Goal: Navigation & Orientation: Find specific page/section

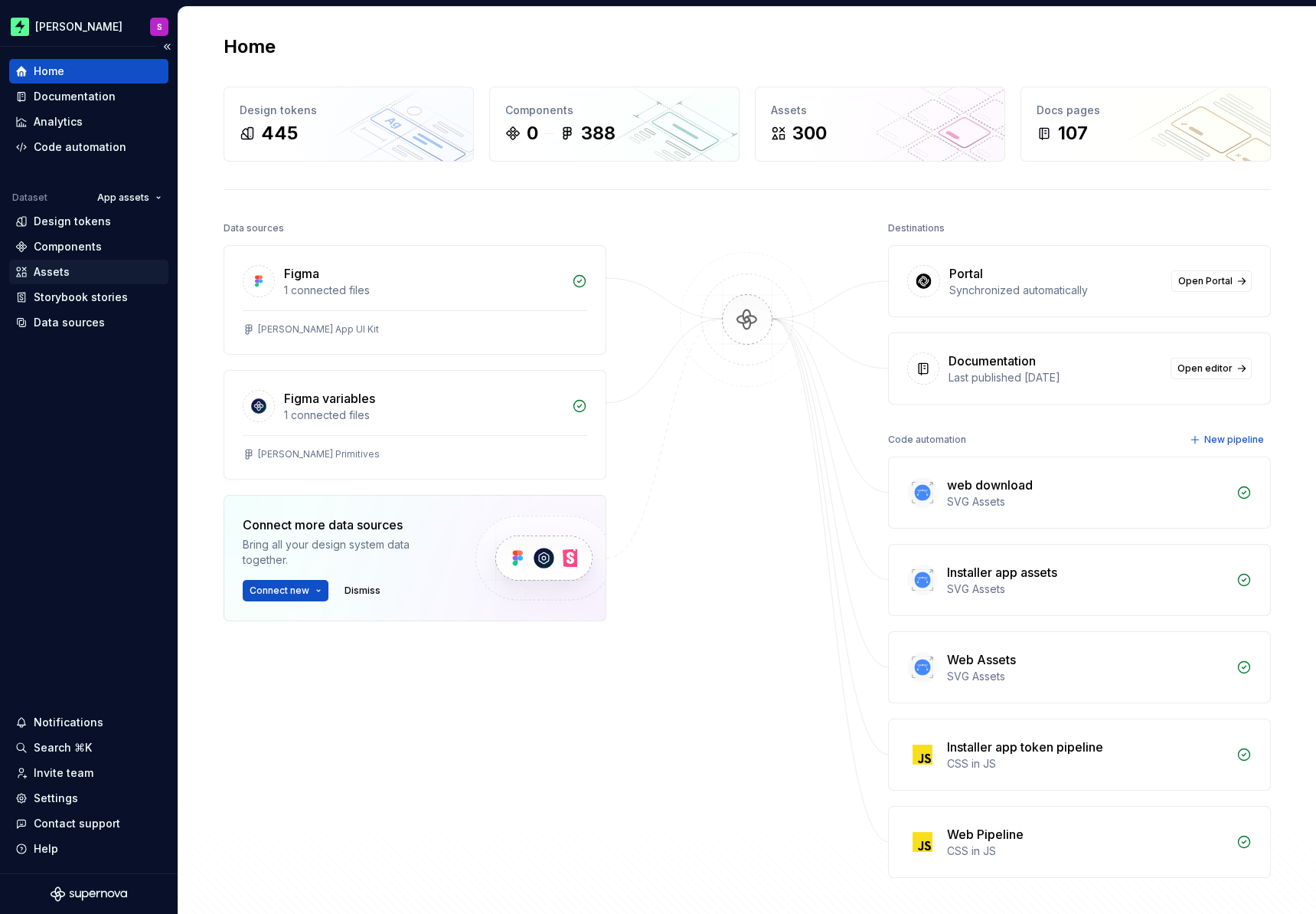
click at [95, 266] on div "Assets" at bounding box center [89, 271] width 147 height 15
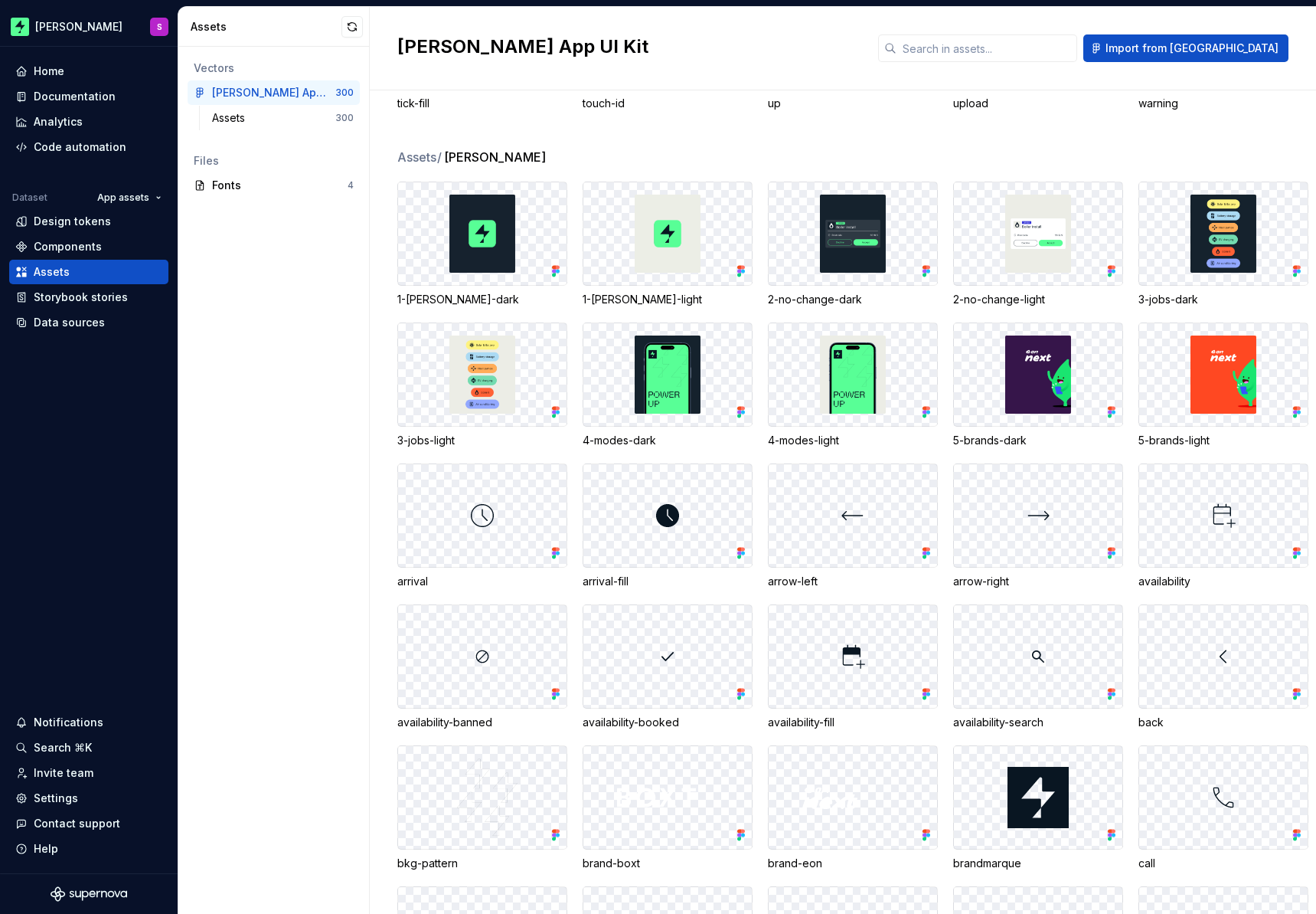
scroll to position [3955, 0]
